Goal: Find specific page/section: Find specific page/section

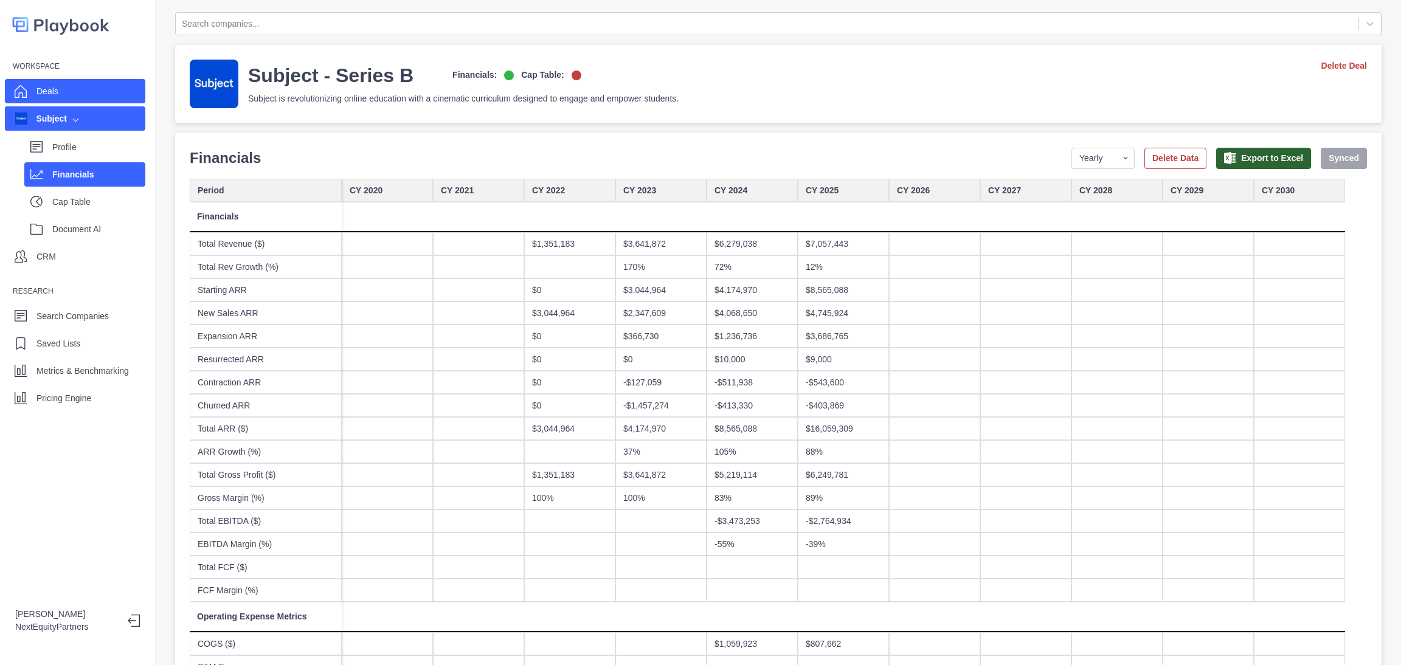
click at [46, 93] on p "Deals" at bounding box center [47, 91] width 22 height 13
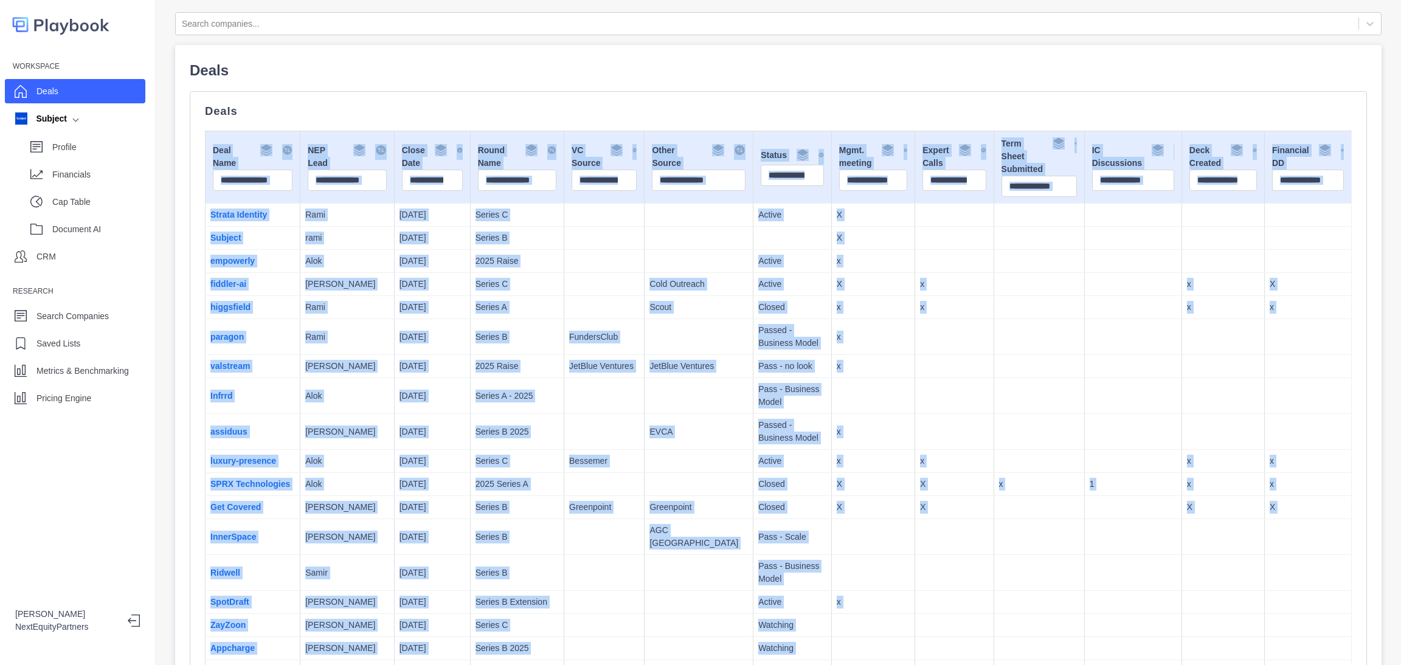
scroll to position [237, 0]
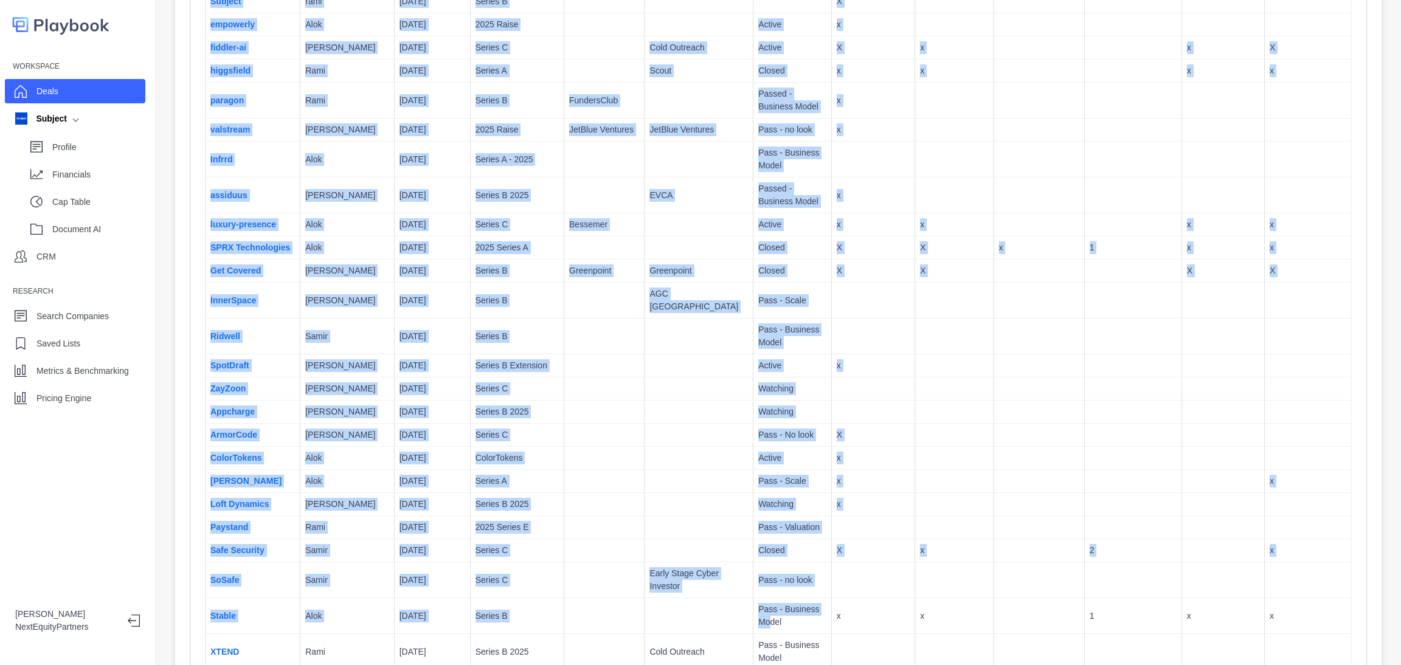
drag, startPoint x: 335, startPoint y: 108, endPoint x: 719, endPoint y: 673, distance: 683.7
click at [719, 665] on html "Workspace Deals Subject Profile Financials Cap Table Document AI CRM Research S…" at bounding box center [700, 332] width 1401 height 665
click at [569, 271] on p "Greenpoint" at bounding box center [604, 271] width 70 height 13
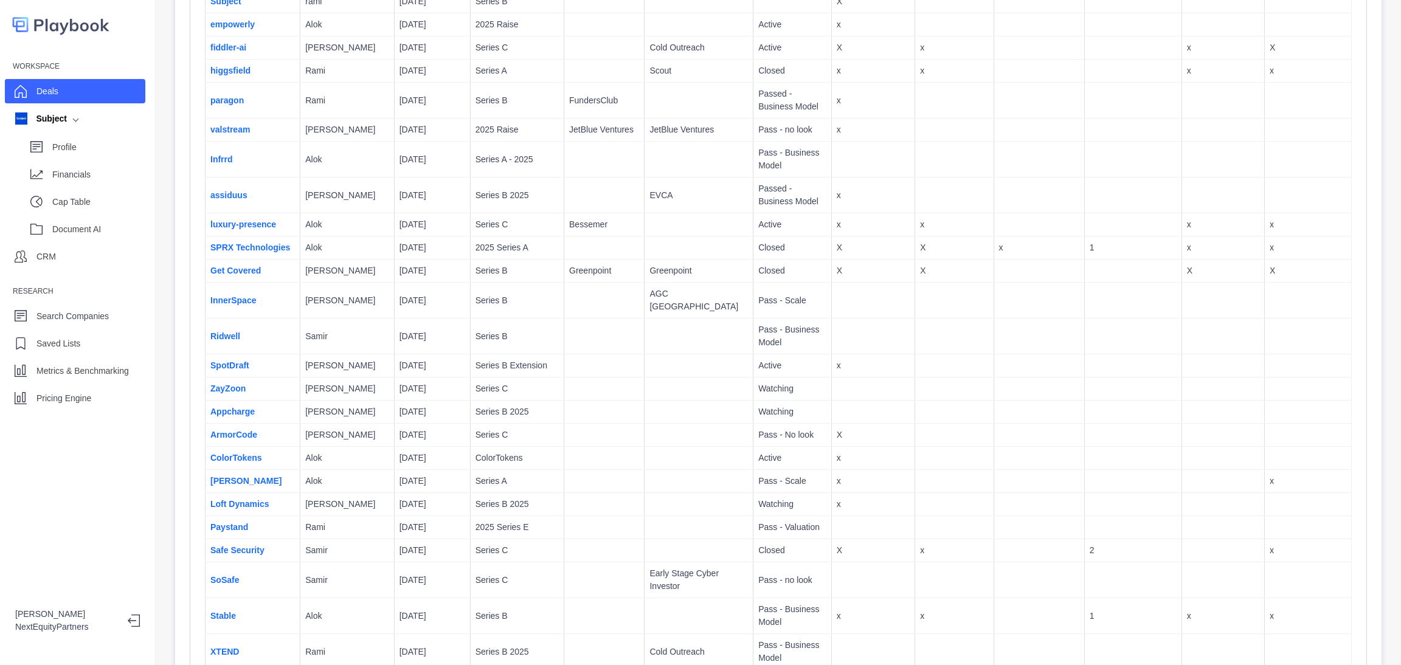
scroll to position [0, 0]
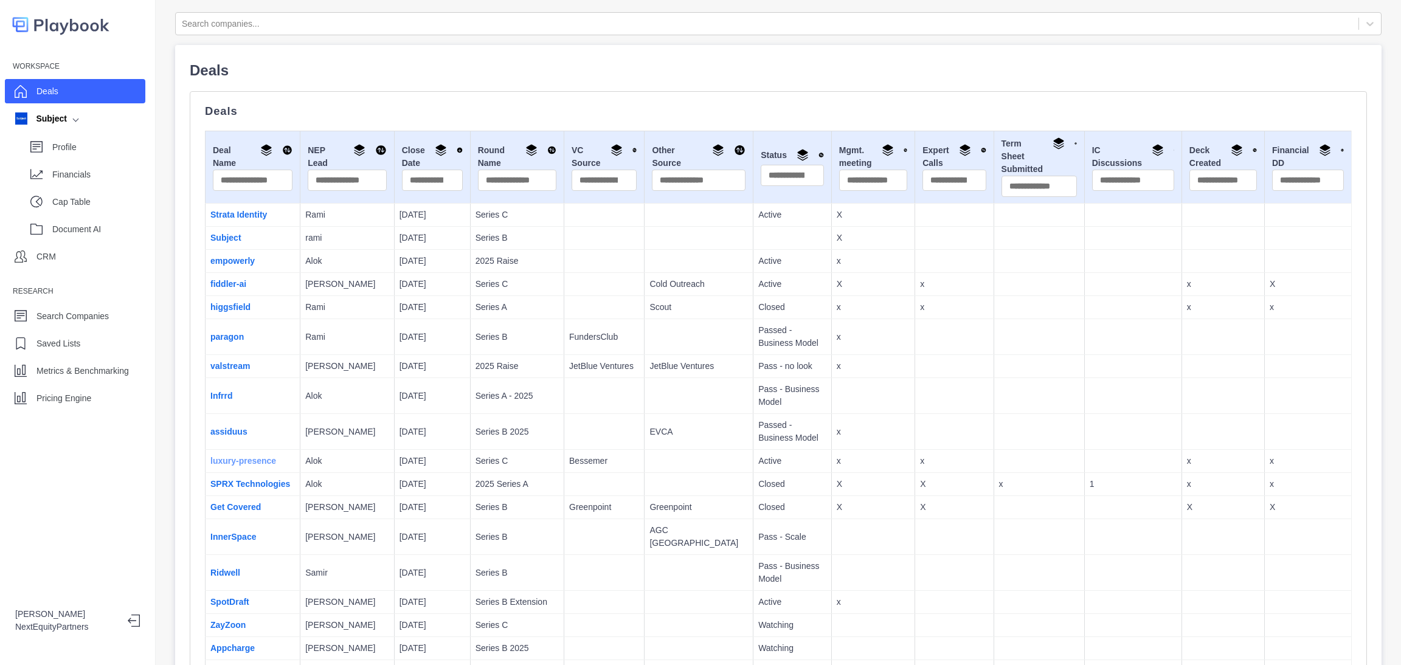
click at [254, 464] on link "luxury-presence" at bounding box center [243, 461] width 66 height 10
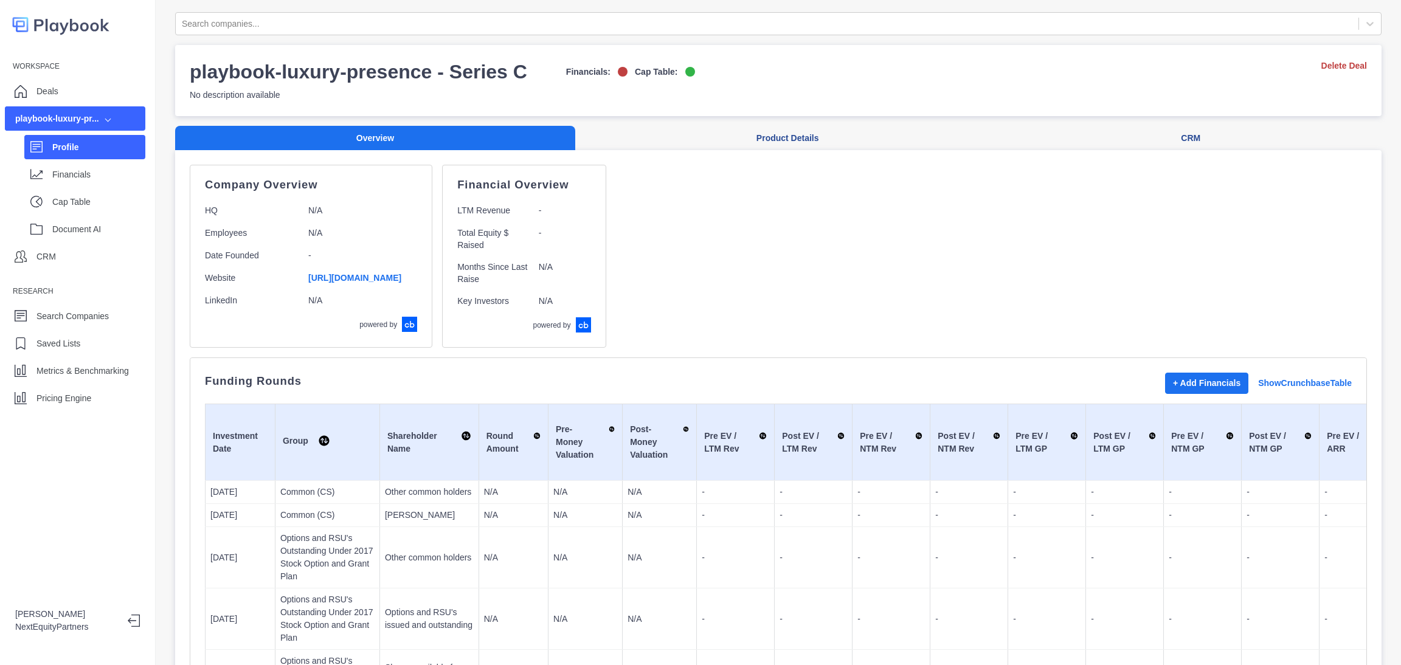
click at [765, 286] on div "Company Overview HQ N/A Employees N/A Date Founded - Website https://www.luxury…" at bounding box center [778, 256] width 1177 height 183
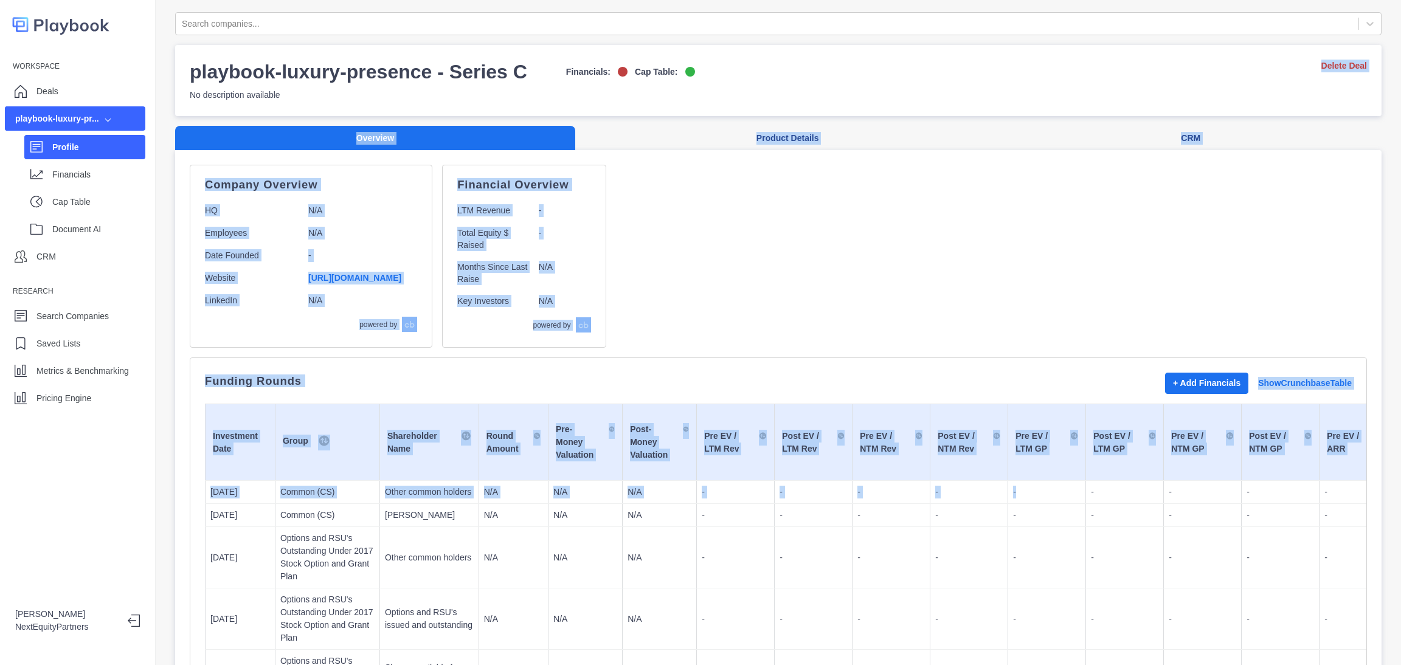
drag, startPoint x: 794, startPoint y: 95, endPoint x: 974, endPoint y: 491, distance: 434.6
click at [918, 310] on div "Company Overview HQ N/A Employees N/A Date Founded - Website https://www.luxury…" at bounding box center [778, 256] width 1177 height 183
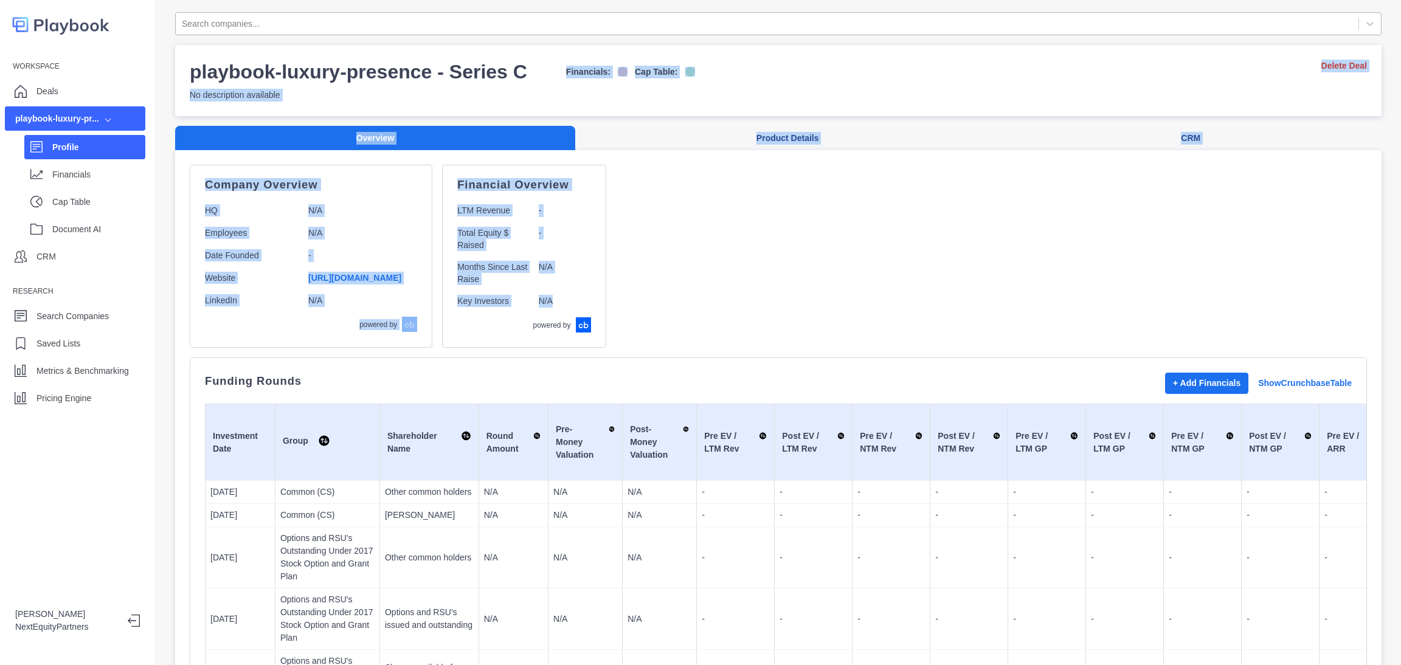
drag, startPoint x: 610, startPoint y: 49, endPoint x: 561, endPoint y: 32, distance: 51.9
click at [550, 0] on div "Search companies... playbook-luxury-presence - Series C Financials: Cap Table: …" at bounding box center [778, 332] width 1245 height 665
